Goal: Check status: Check status

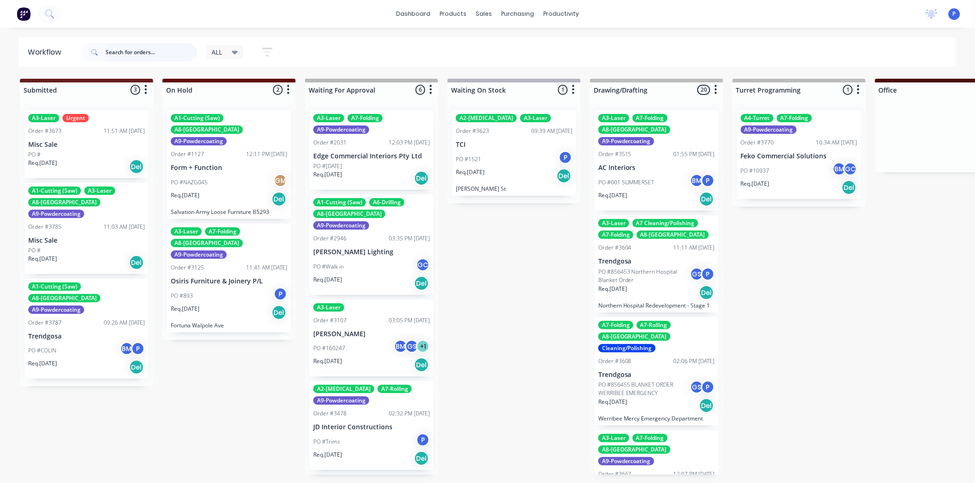
click at [165, 50] on input "text" at bounding box center [152, 52] width 92 height 19
click at [158, 53] on input "text" at bounding box center [152, 52] width 92 height 19
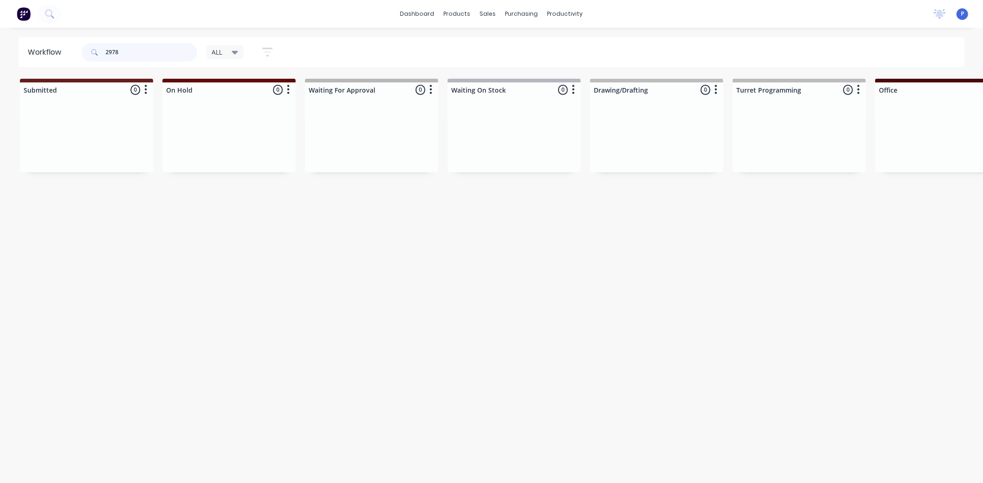
type input "2978"
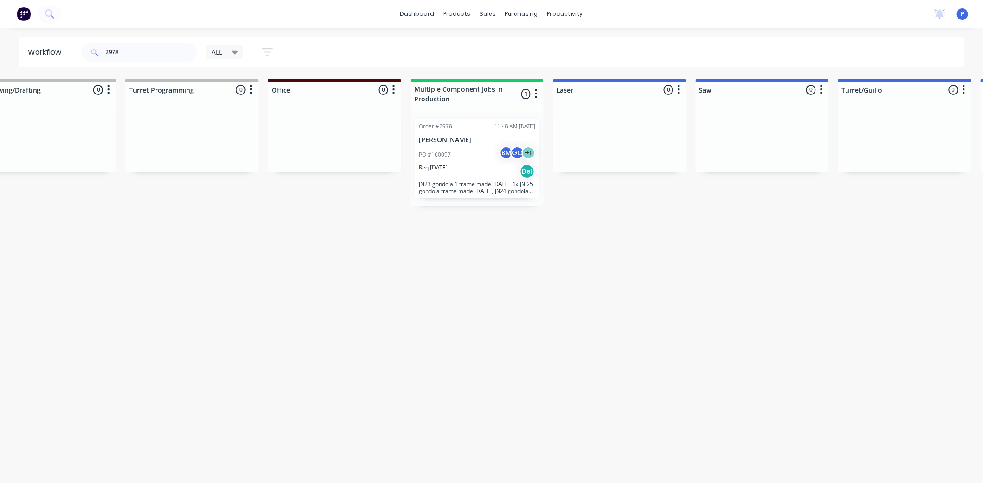
drag, startPoint x: 299, startPoint y: 208, endPoint x: 355, endPoint y: 206, distance: 56.0
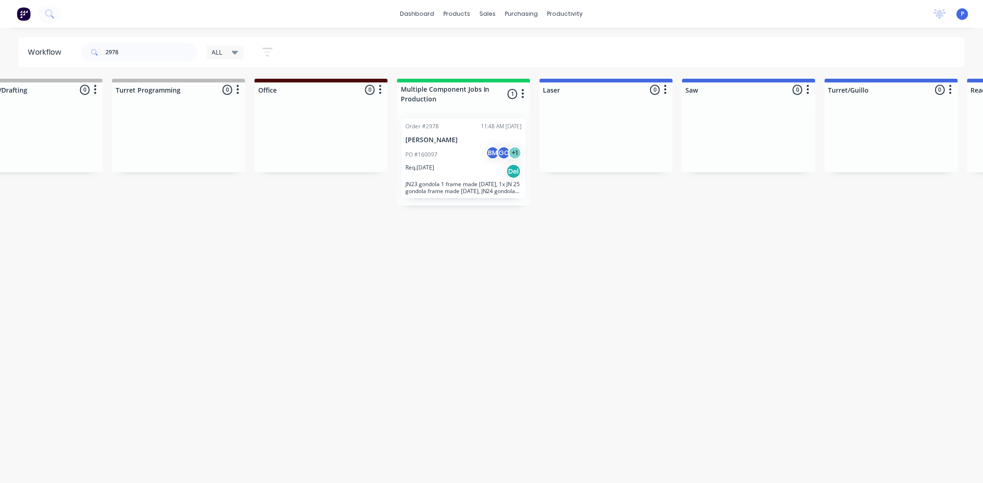
click at [455, 156] on div "PO #160097 BM GC + 1" at bounding box center [463, 155] width 117 height 18
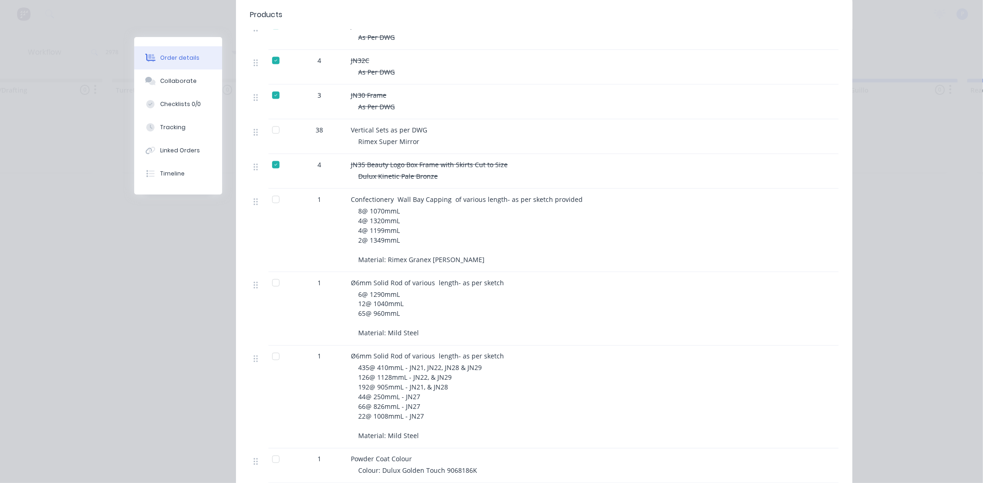
scroll to position [822, 0]
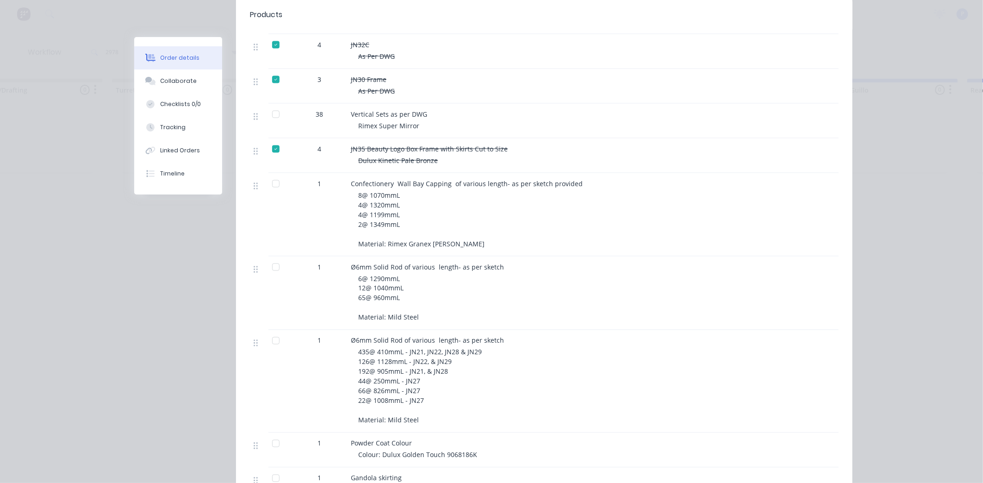
click at [273, 174] on div at bounding box center [276, 183] width 19 height 19
click at [178, 133] on button "Tracking" at bounding box center [178, 127] width 88 height 23
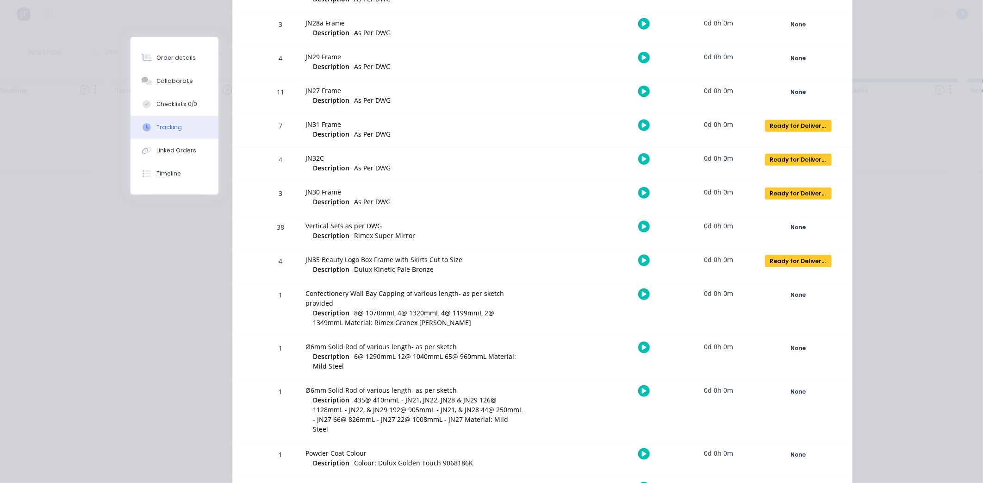
scroll to position [617, 0]
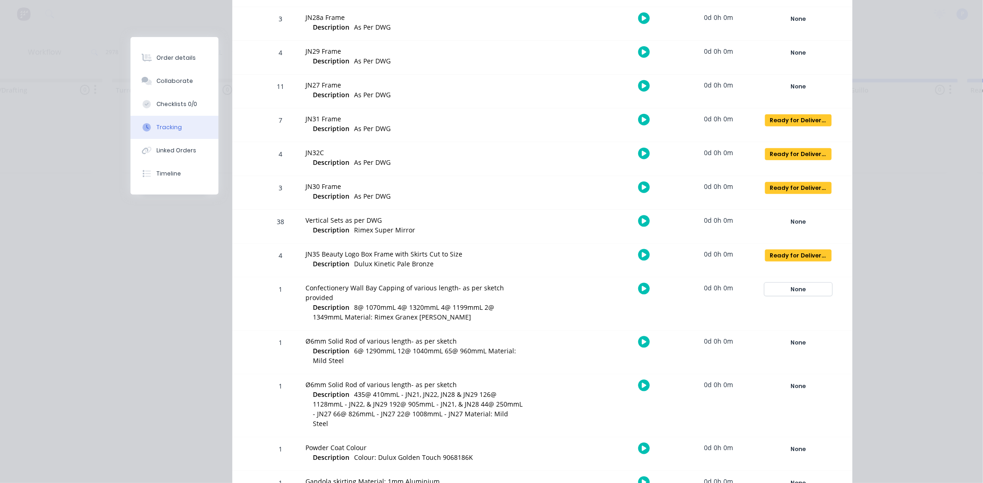
click at [810, 292] on div "None" at bounding box center [798, 289] width 67 height 12
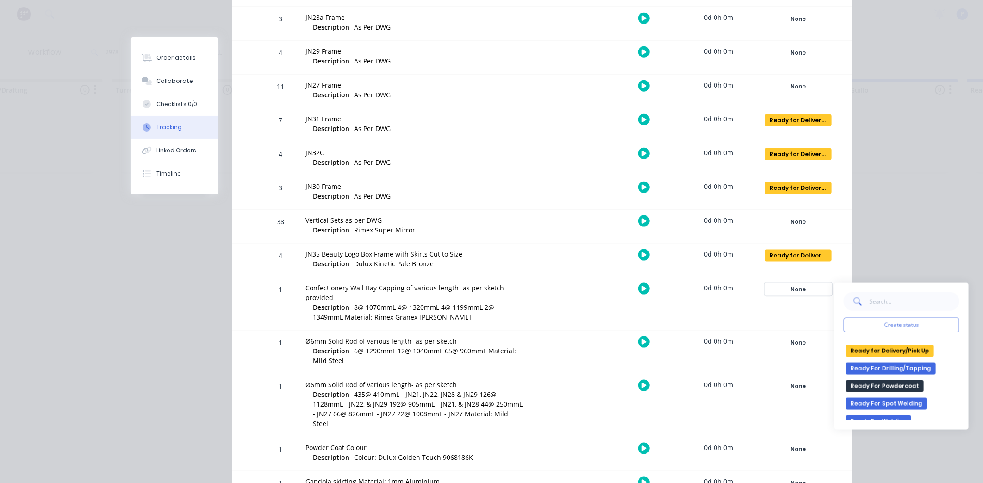
scroll to position [154, 0]
click at [888, 352] on button "Ready for Delivery/Pick Up" at bounding box center [890, 349] width 88 height 12
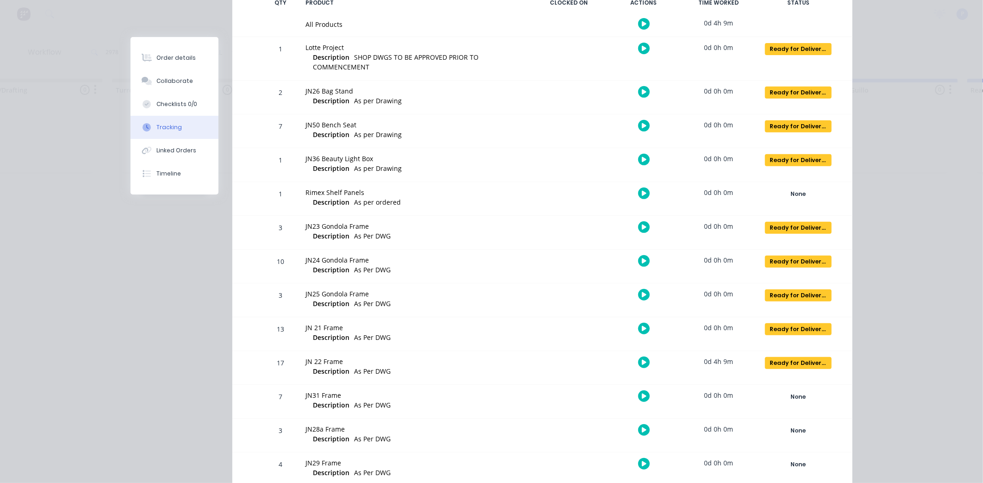
scroll to position [0, 0]
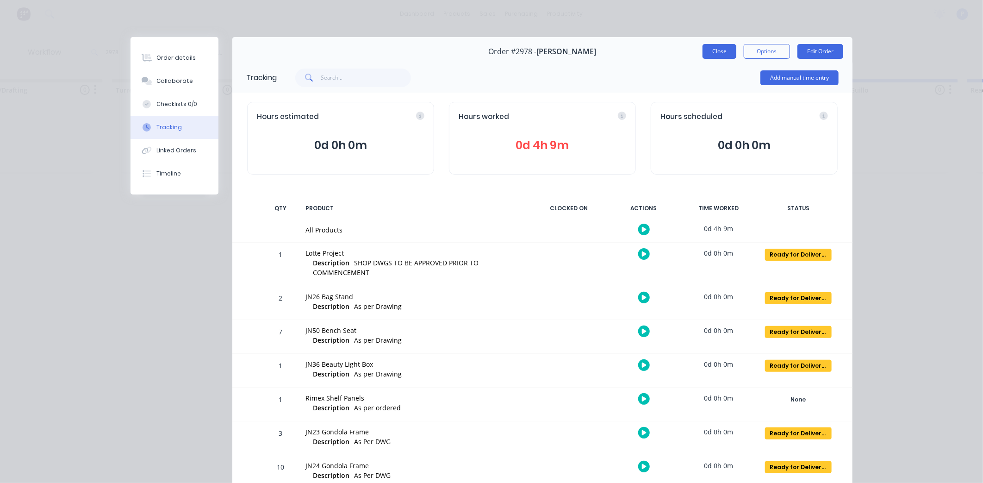
click at [713, 50] on button "Close" at bounding box center [720, 51] width 34 height 15
